Goal: Information Seeking & Learning: Learn about a topic

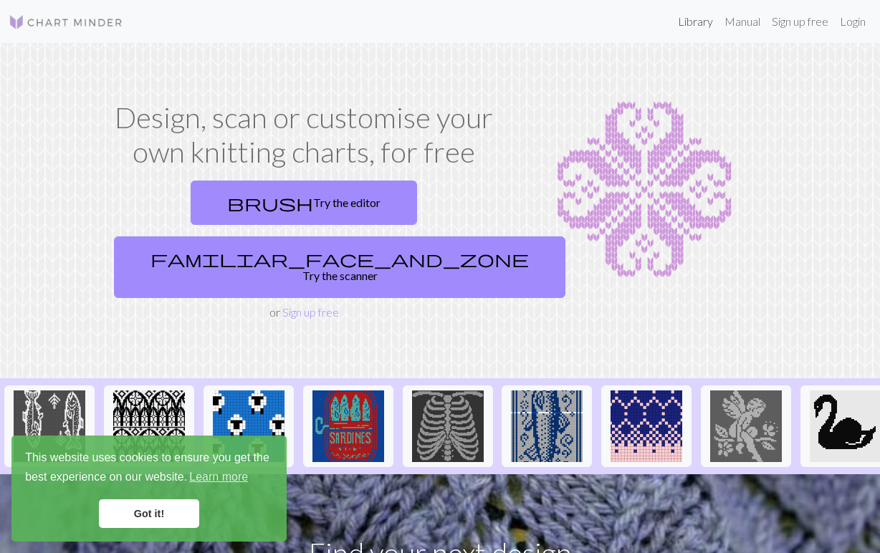
click at [700, 17] on link "Library" at bounding box center [695, 21] width 47 height 29
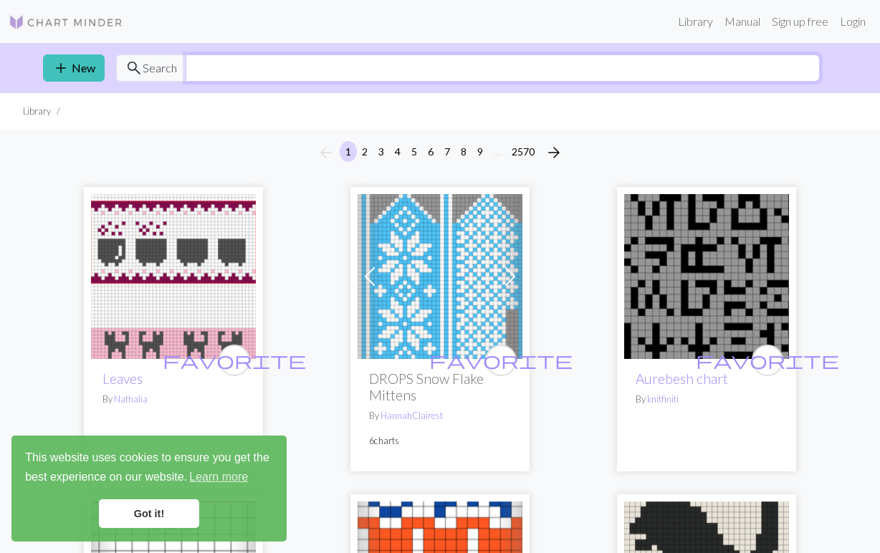
click at [339, 58] on input "text" at bounding box center [503, 67] width 634 height 27
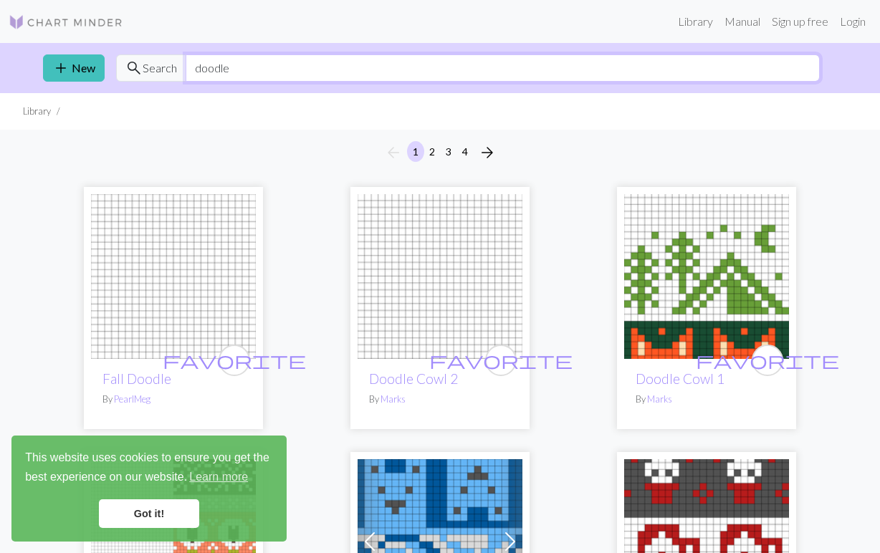
click at [274, 71] on input "doodle" at bounding box center [503, 67] width 634 height 27
type input "geometric"
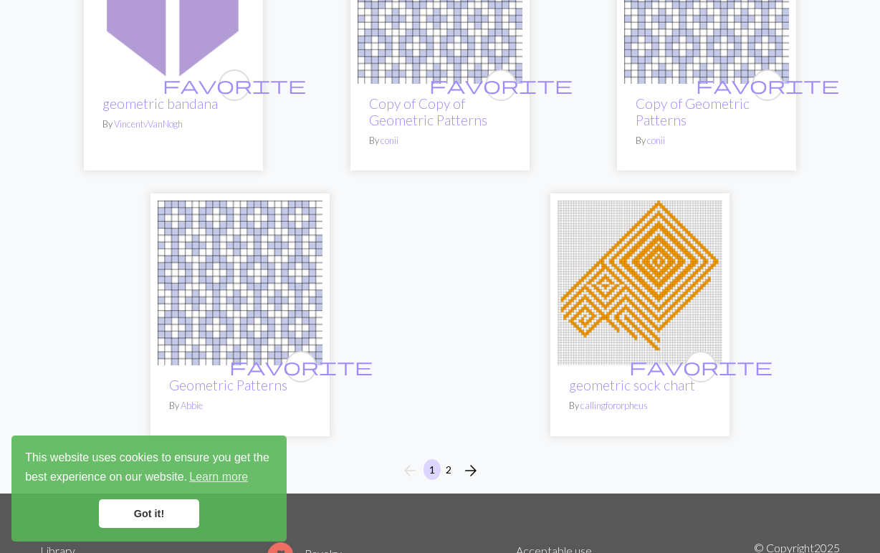
scroll to position [4853, 0]
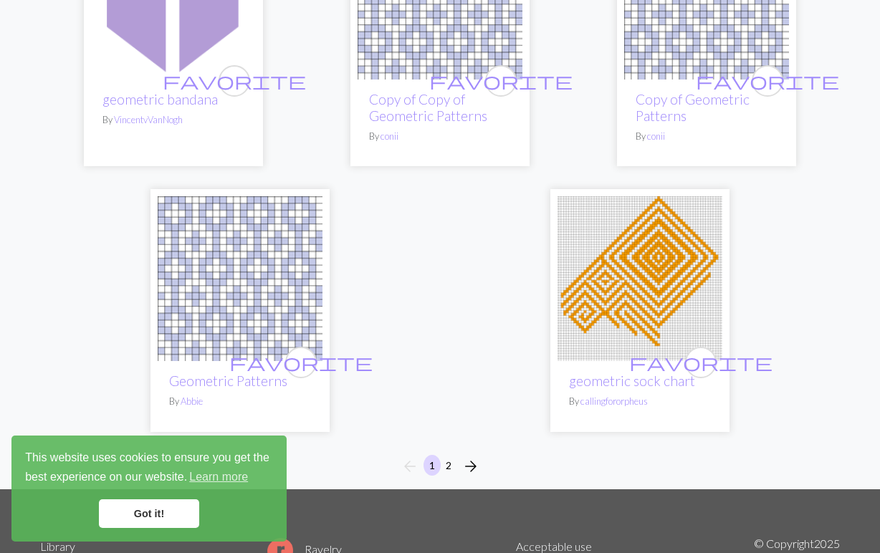
click at [449, 463] on button "2" at bounding box center [448, 465] width 17 height 21
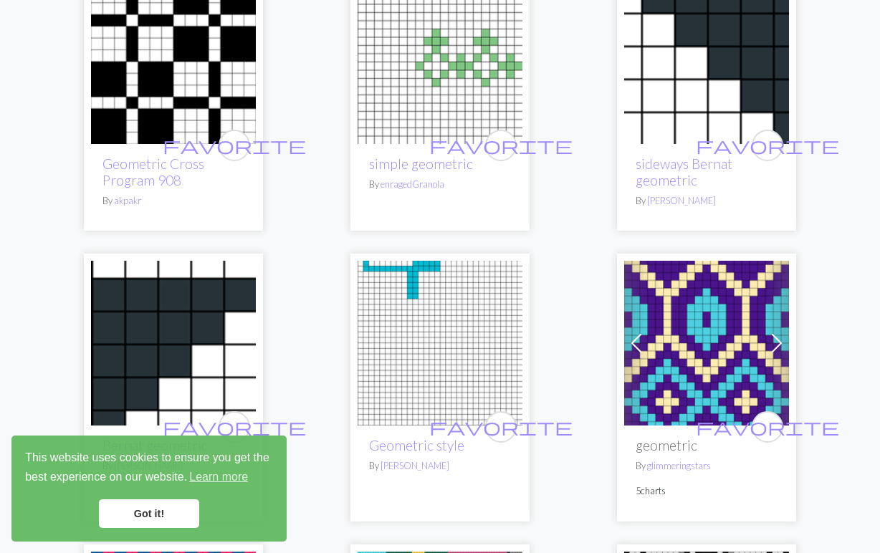
scroll to position [877, 0]
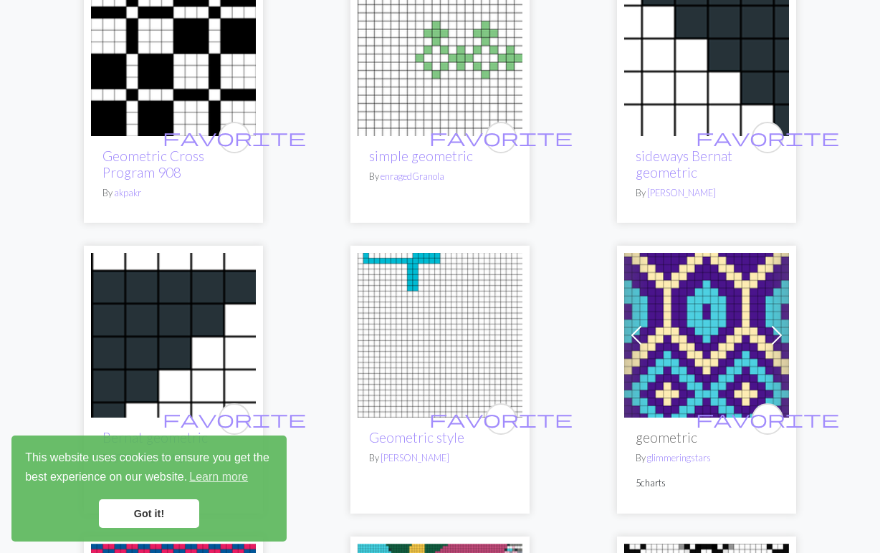
click at [661, 285] on img at bounding box center [706, 335] width 165 height 165
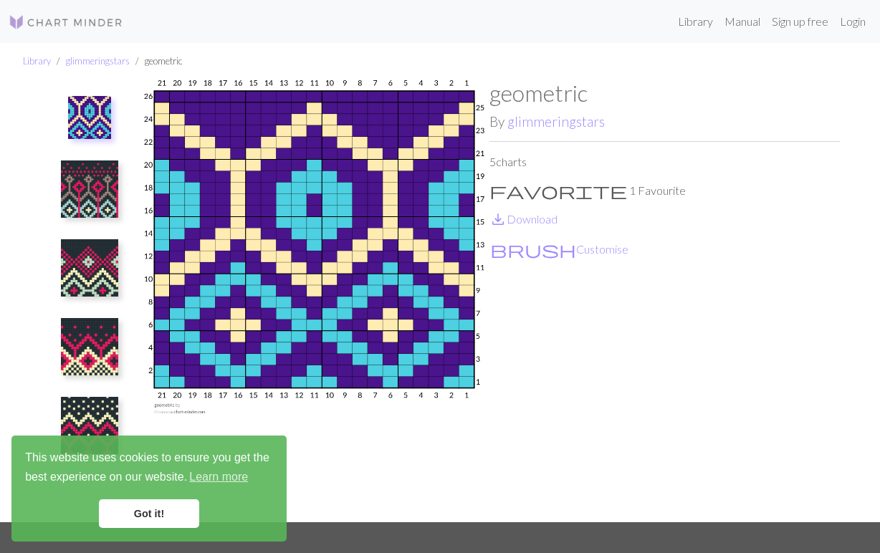
click at [181, 512] on link "Got it!" at bounding box center [149, 513] width 100 height 29
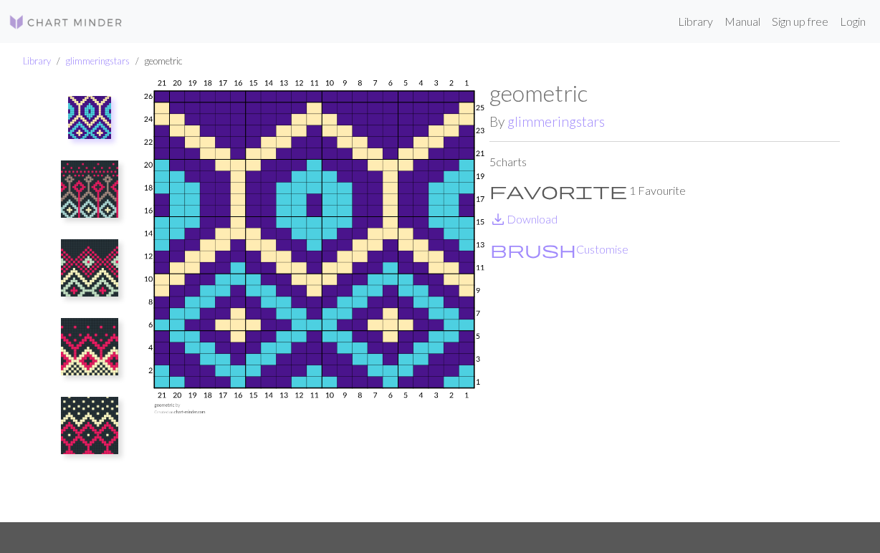
click at [101, 183] on img at bounding box center [89, 188] width 57 height 57
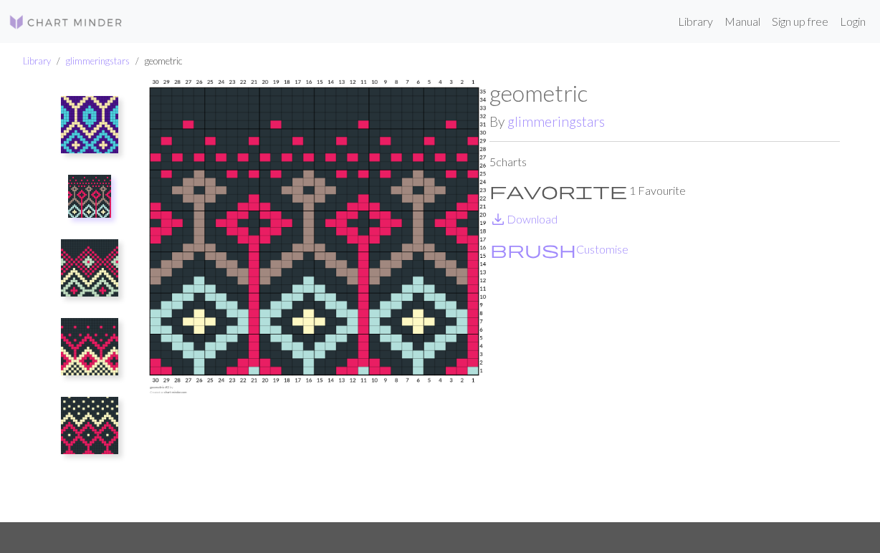
click at [96, 250] on img at bounding box center [89, 267] width 57 height 57
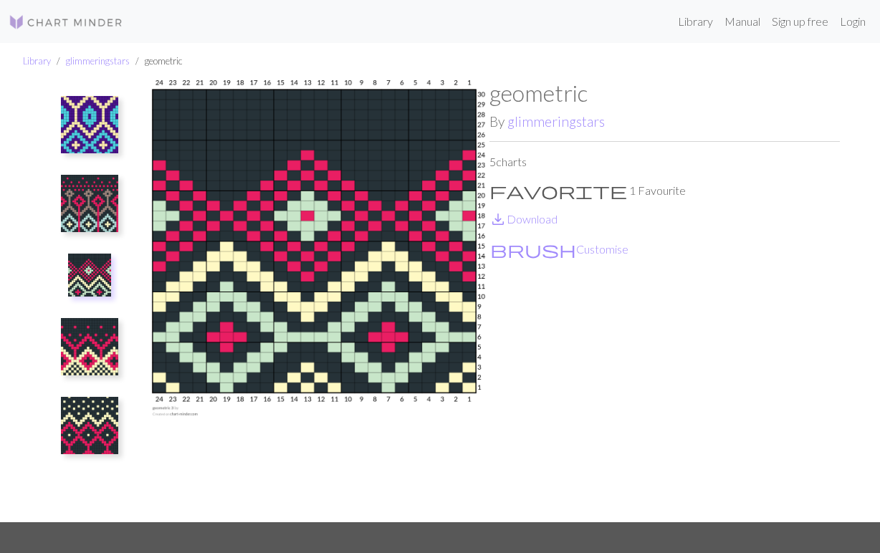
click at [95, 335] on img at bounding box center [89, 346] width 57 height 57
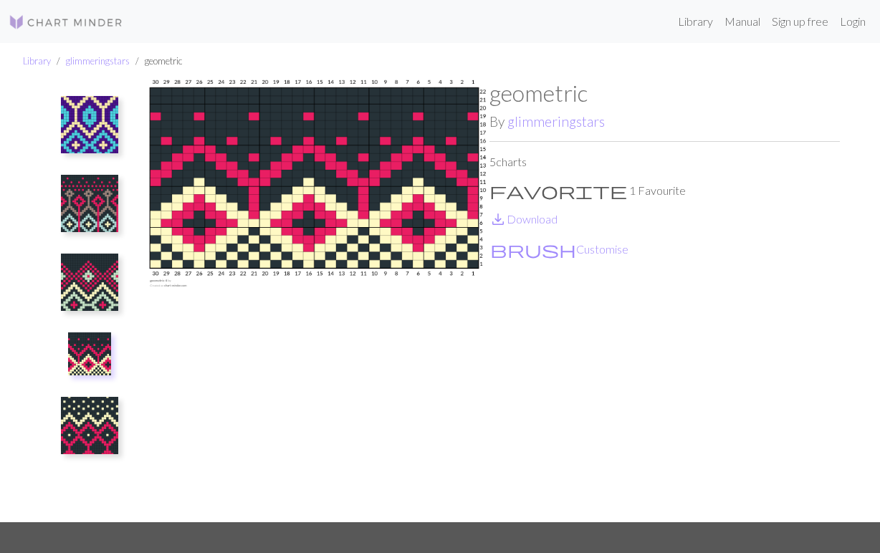
click at [90, 410] on img at bounding box center [89, 425] width 57 height 57
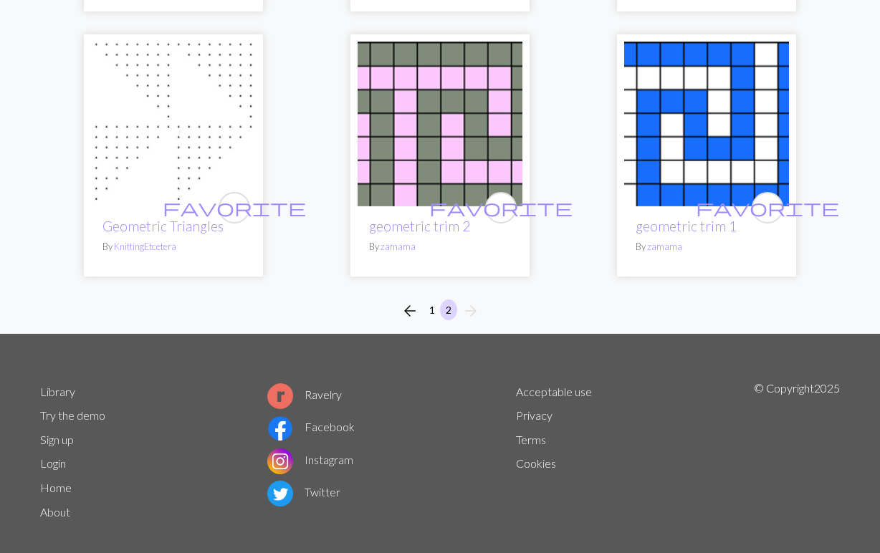
scroll to position [2322, 0]
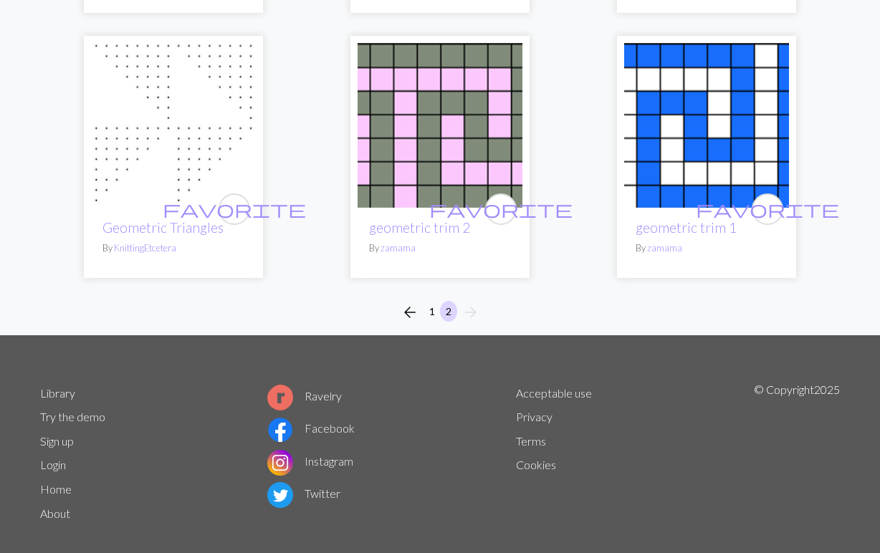
click at [435, 301] on button "1" at bounding box center [431, 311] width 17 height 21
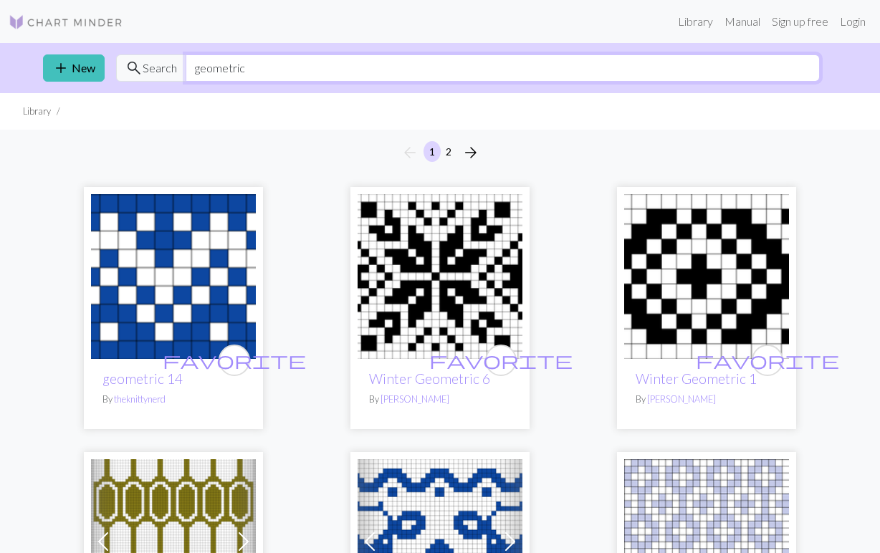
click at [274, 77] on input "geometric" at bounding box center [503, 67] width 634 height 27
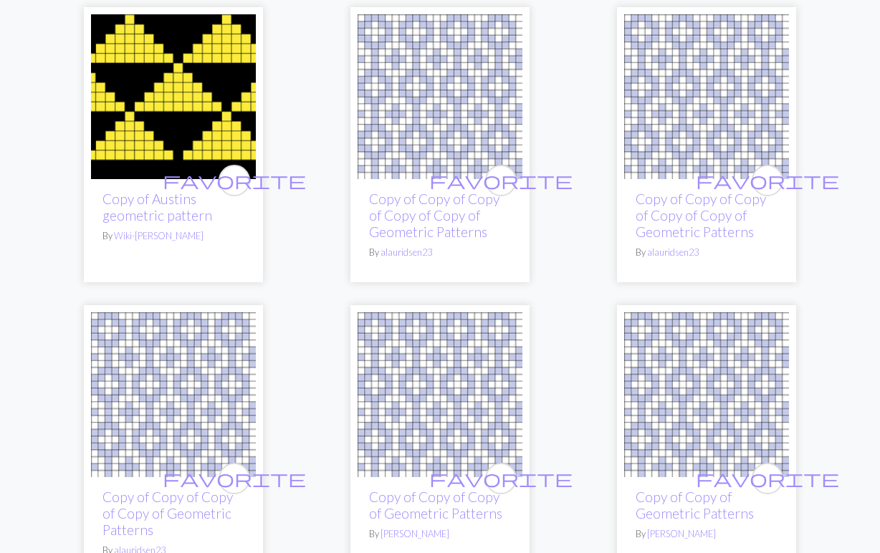
scroll to position [1738, 0]
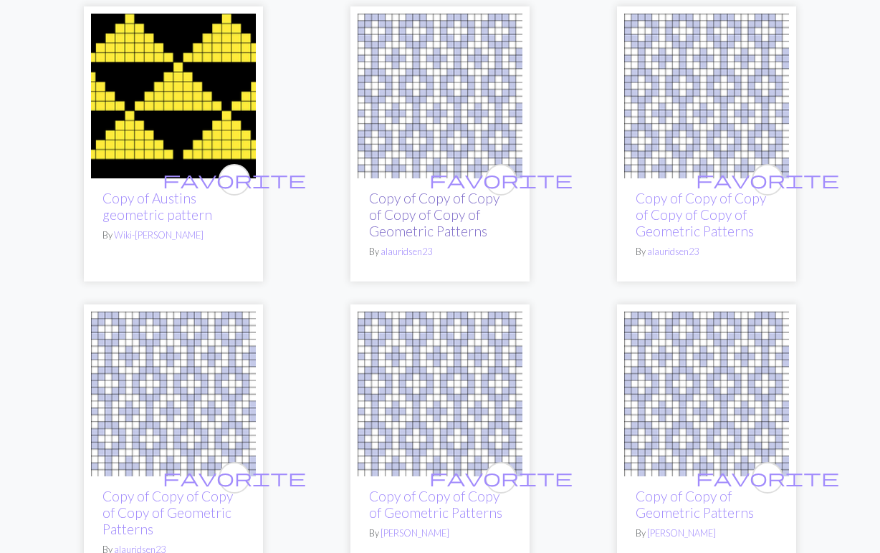
click at [375, 216] on link "Copy of Copy of Copy of Copy of Copy of Geometric Patterns" at bounding box center [434, 214] width 130 height 49
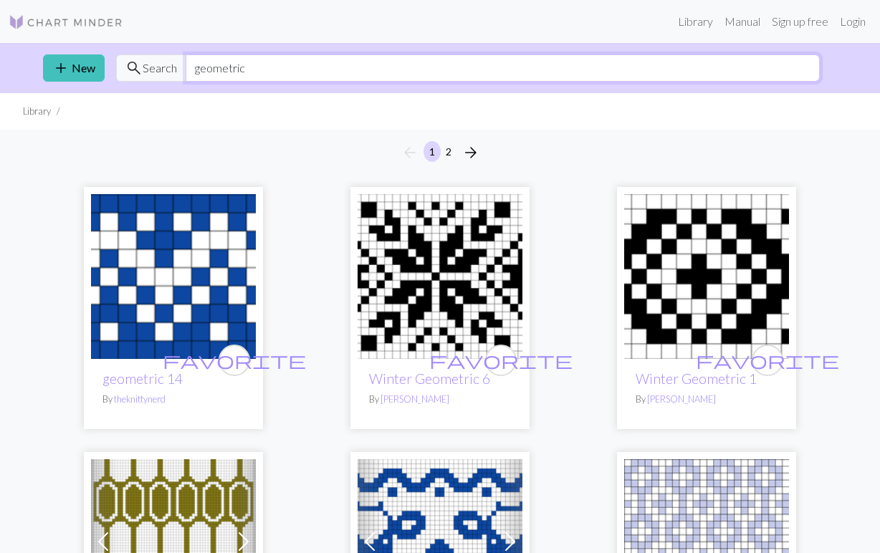
click at [263, 74] on input "geometric" at bounding box center [503, 67] width 634 height 27
click at [852, 18] on link "Login" at bounding box center [852, 21] width 37 height 29
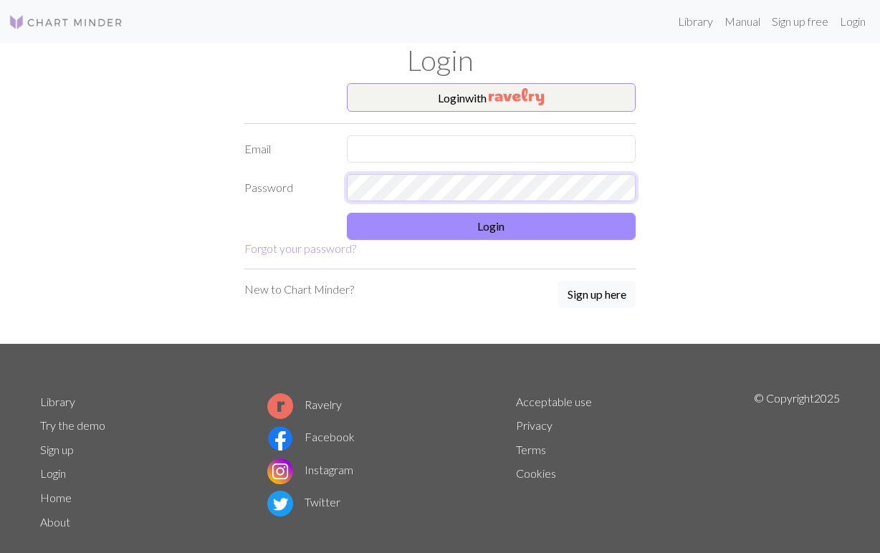
click at [454, 190] on form "Login with Email Password Login Forgot your password?" at bounding box center [439, 170] width 391 height 174
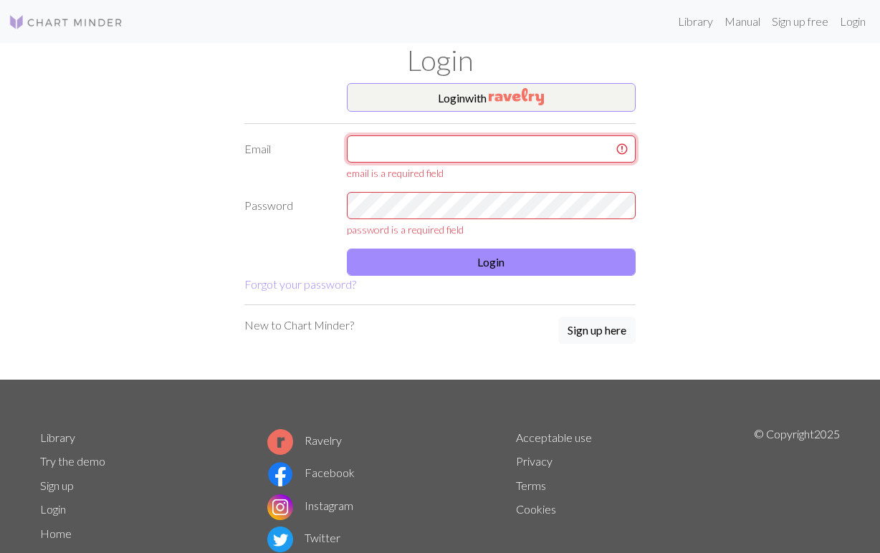
click at [443, 146] on input "text" at bounding box center [491, 148] width 289 height 27
click at [448, 107] on button "Login with" at bounding box center [491, 97] width 289 height 29
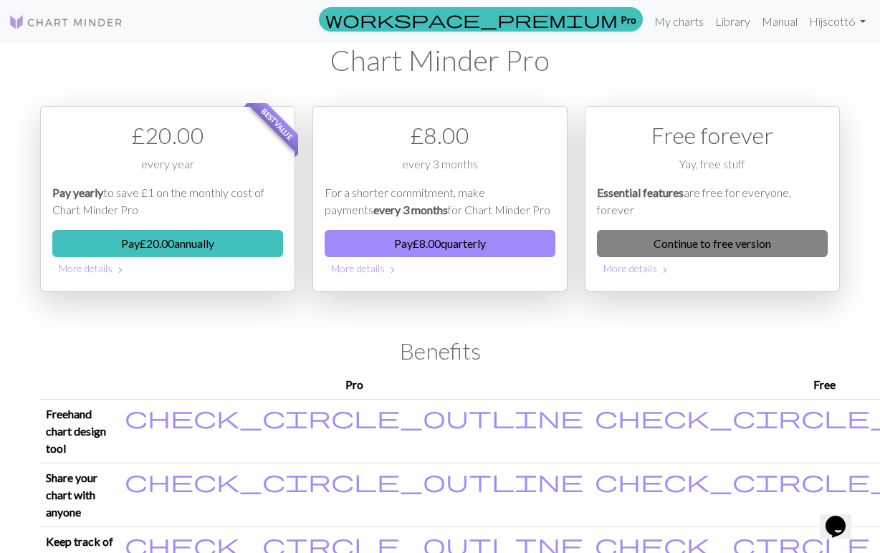
click at [647, 248] on link "Continue to free version" at bounding box center [712, 243] width 231 height 27
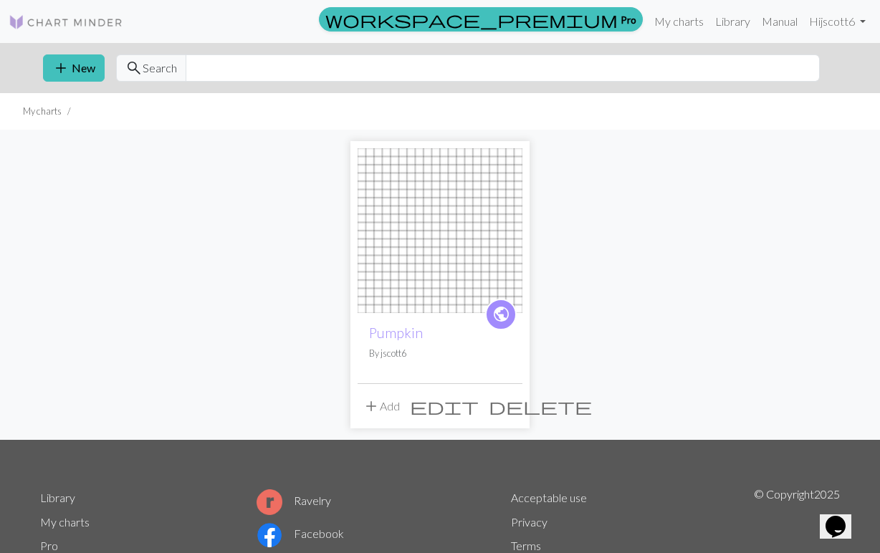
click at [50, 117] on li "My charts" at bounding box center [42, 112] width 39 height 14
click at [45, 107] on li "My charts" at bounding box center [42, 112] width 39 height 14
